Goal: Transaction & Acquisition: Purchase product/service

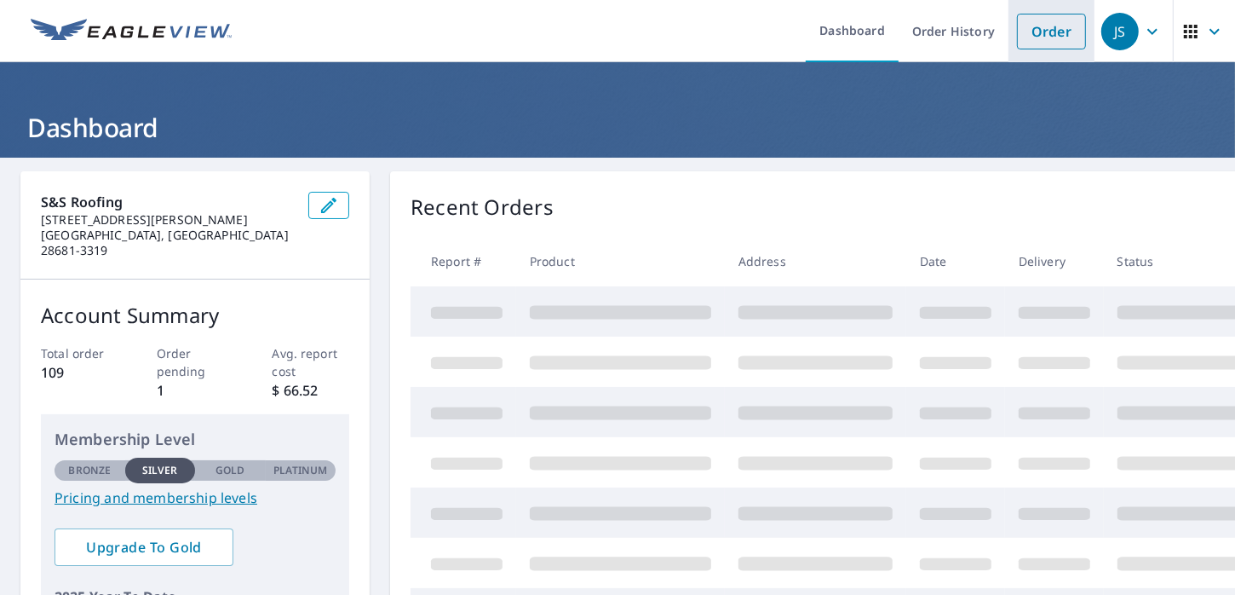
click at [1024, 24] on link "Order" at bounding box center [1051, 32] width 69 height 36
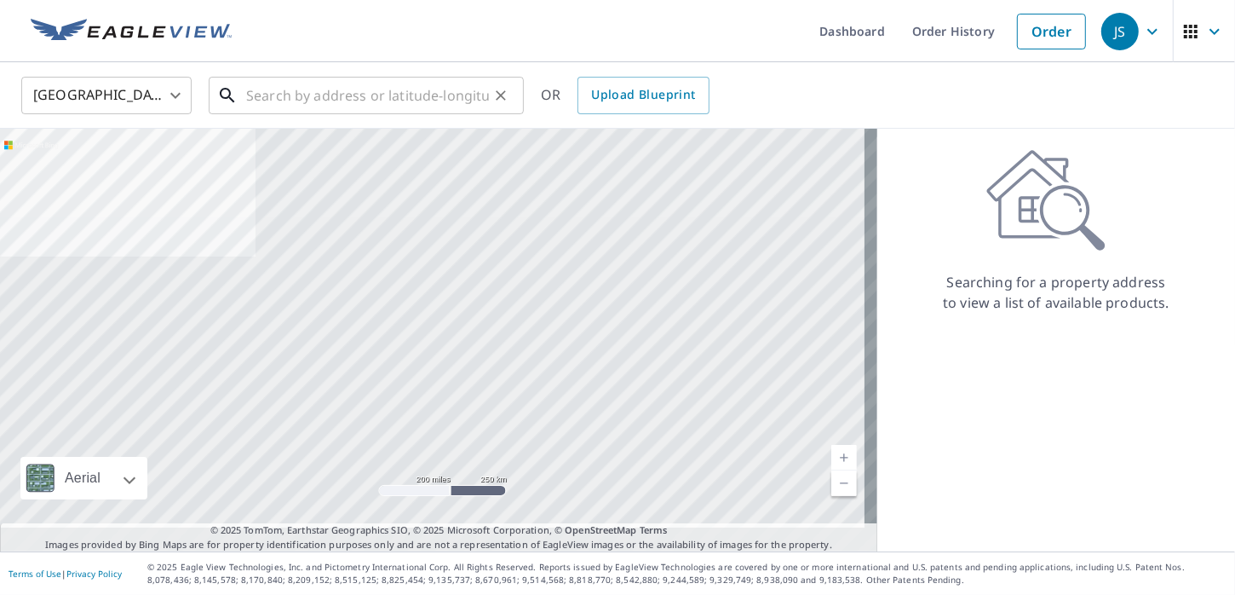
click at [364, 92] on input "text" at bounding box center [367, 96] width 243 height 48
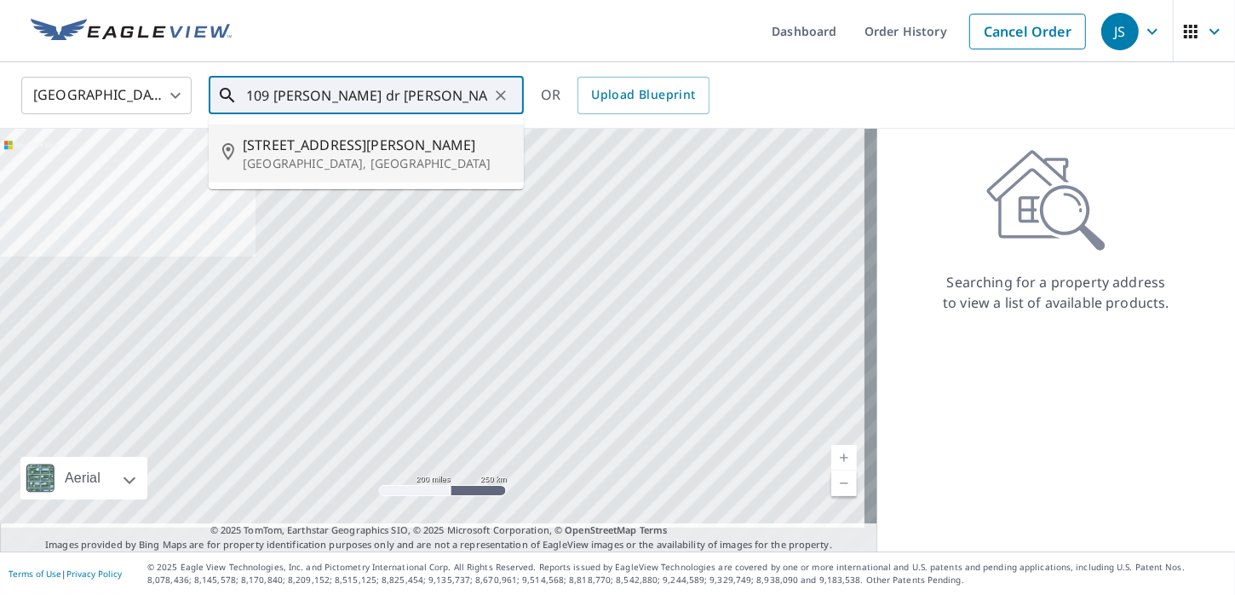
click at [328, 159] on p "[GEOGRAPHIC_DATA], [GEOGRAPHIC_DATA]" at bounding box center [377, 163] width 268 height 17
type input "[STREET_ADDRESS][PERSON_NAME]"
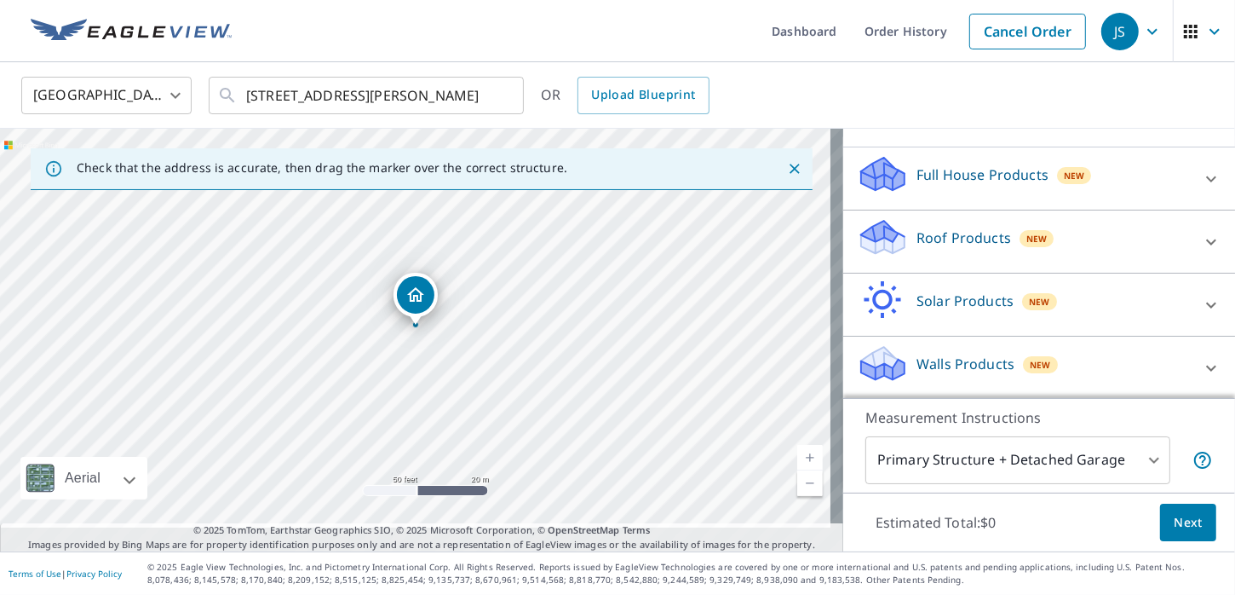
scroll to position [170, 0]
click at [863, 219] on icon at bounding box center [879, 229] width 37 height 21
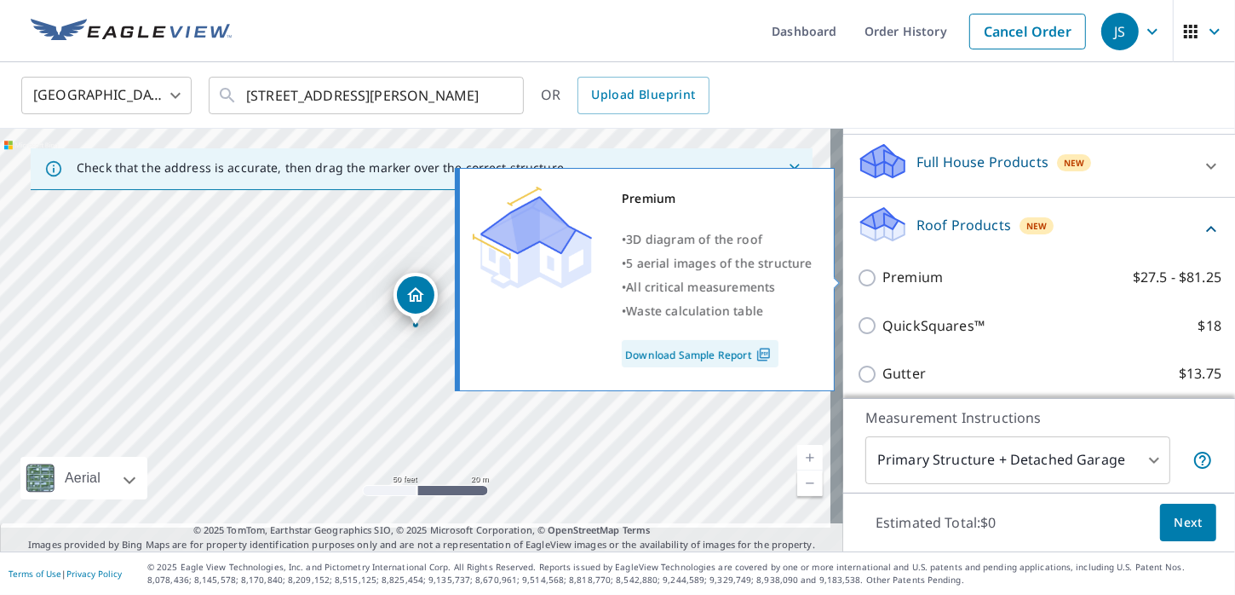
click at [857, 280] on input "Premium $27.5 - $81.25" at bounding box center [870, 278] width 26 height 20
checkbox input "true"
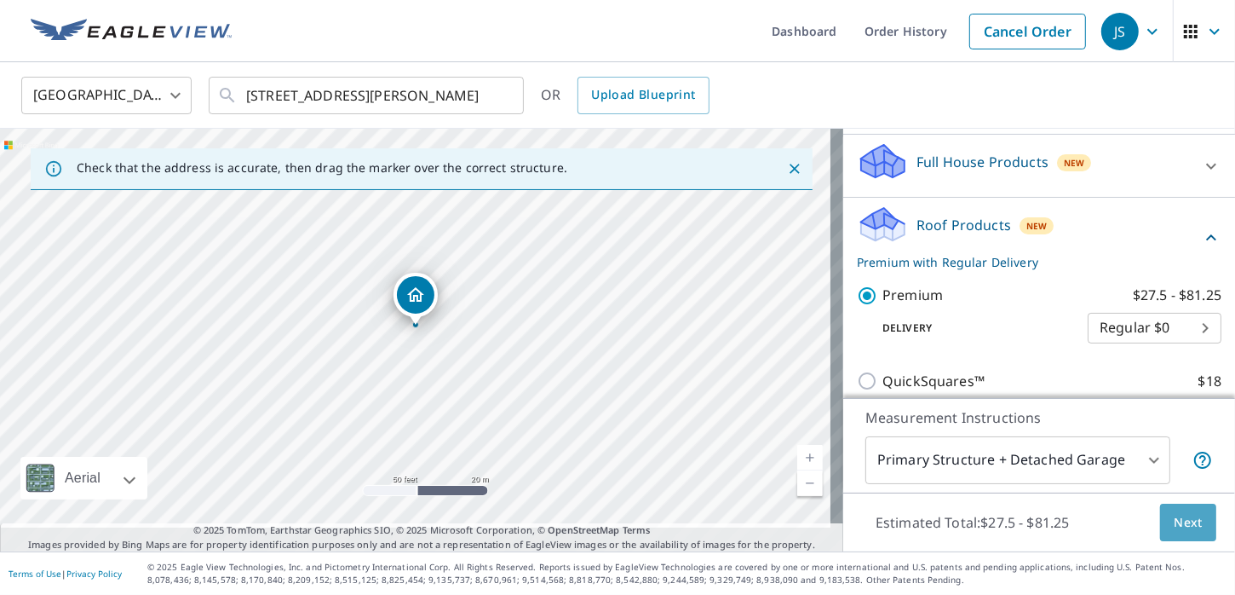
click at [1174, 512] on span "Next" at bounding box center [1188, 522] width 29 height 21
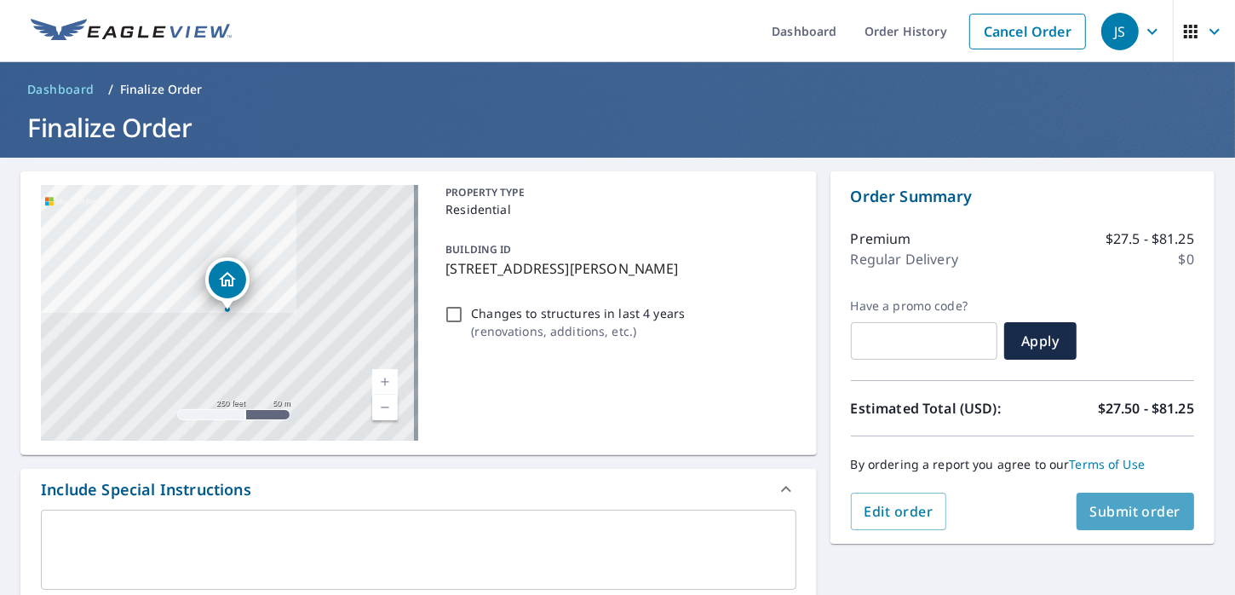
click at [1138, 509] on span "Submit order" at bounding box center [1136, 511] width 91 height 19
